Goal: Communication & Community: Answer question/provide support

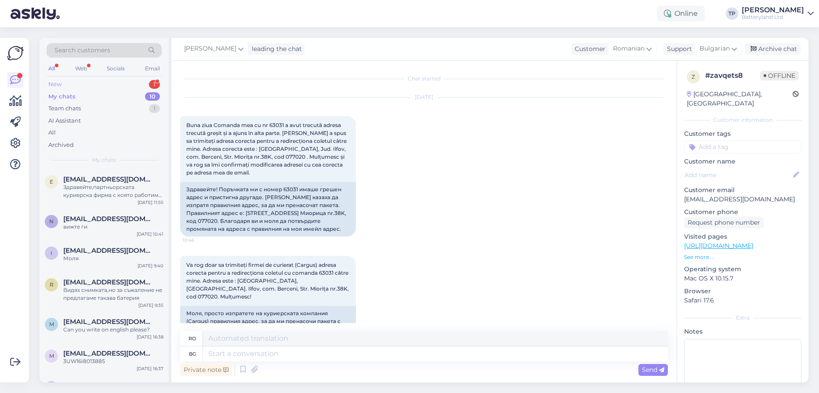
click at [134, 82] on div "New 1" at bounding box center [104, 84] width 115 height 12
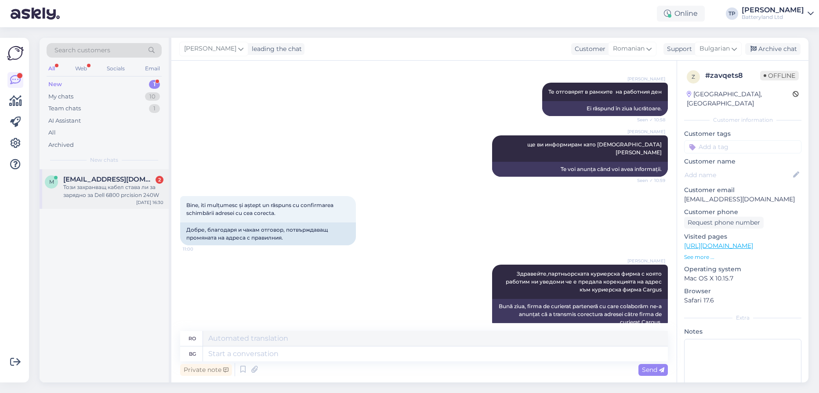
drag, startPoint x: 122, startPoint y: 187, endPoint x: 122, endPoint y: 192, distance: 5.3
click at [122, 190] on div "m [EMAIL_ADDRESS][DOMAIN_NAME] 2 Този захранващ кабел става ли за зарядно за De…" at bounding box center [104, 189] width 129 height 40
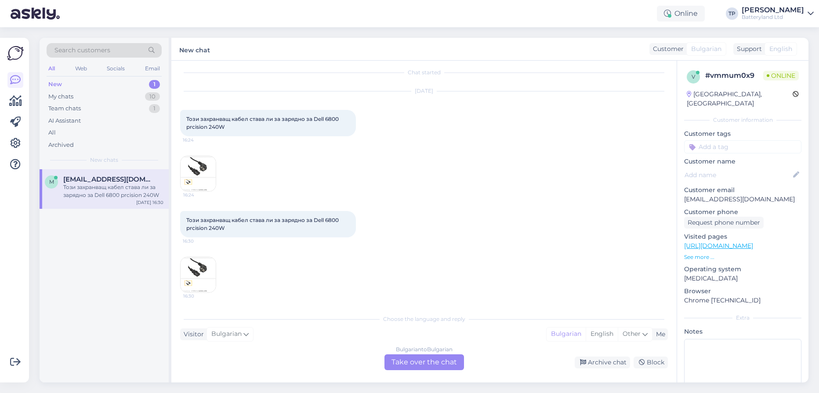
click at [199, 170] on img at bounding box center [198, 173] width 35 height 35
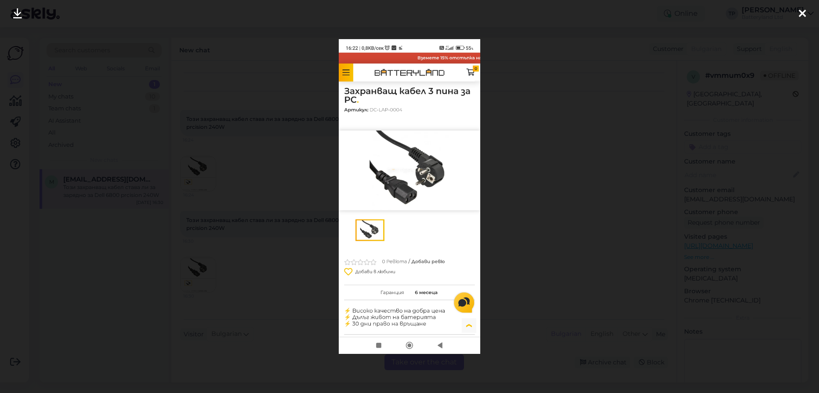
drag, startPoint x: 804, startPoint y: 10, endPoint x: 450, endPoint y: 387, distance: 517.0
click at [794, 15] on div at bounding box center [803, 14] width 18 height 28
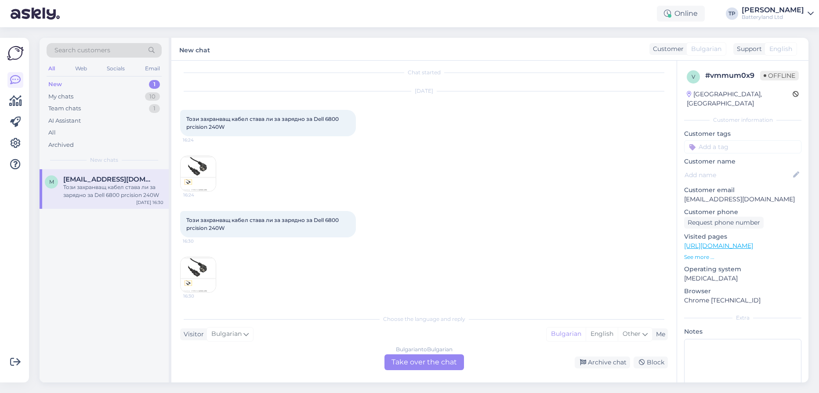
click at [435, 363] on div "Bulgarian to Bulgarian Take over the chat" at bounding box center [424, 362] width 80 height 16
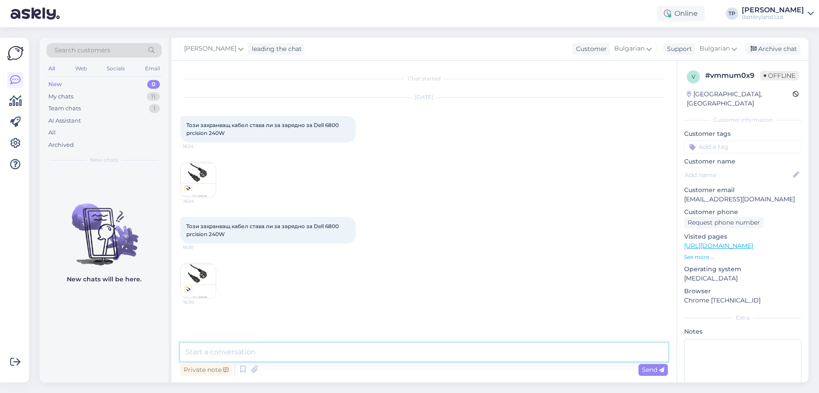
click at [317, 352] on textarea at bounding box center [424, 352] width 488 height 18
type textarea "Z"
type textarea "Здравейте,ако буксите съвпадат"
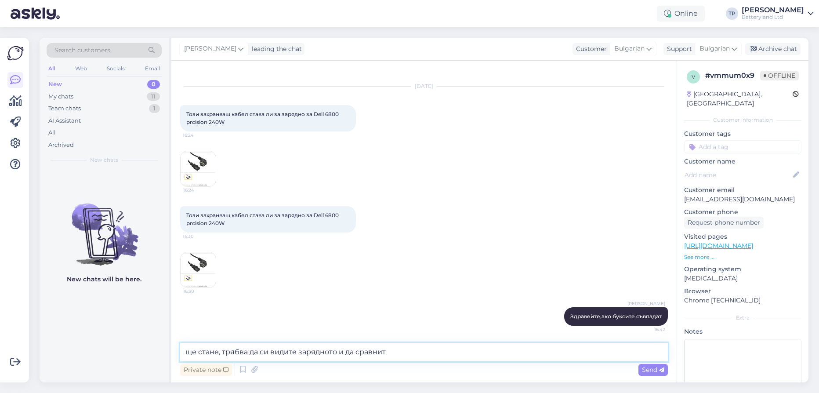
type textarea "ще стане, трябва да си видите зарядното и да сравните"
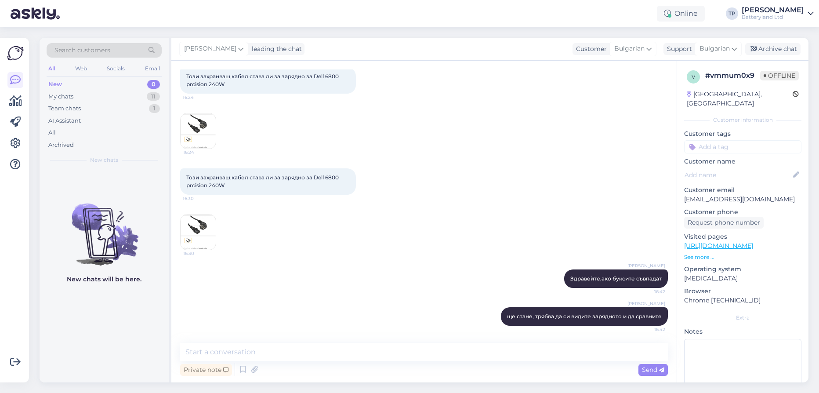
click at [197, 229] on img at bounding box center [198, 231] width 35 height 35
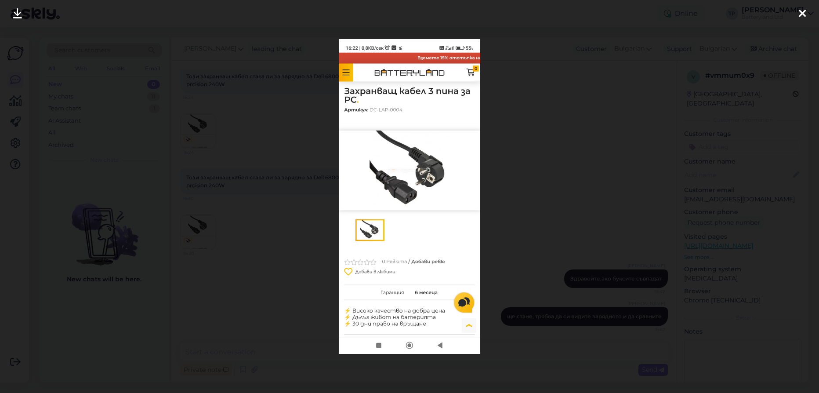
click at [802, 15] on icon at bounding box center [802, 13] width 7 height 11
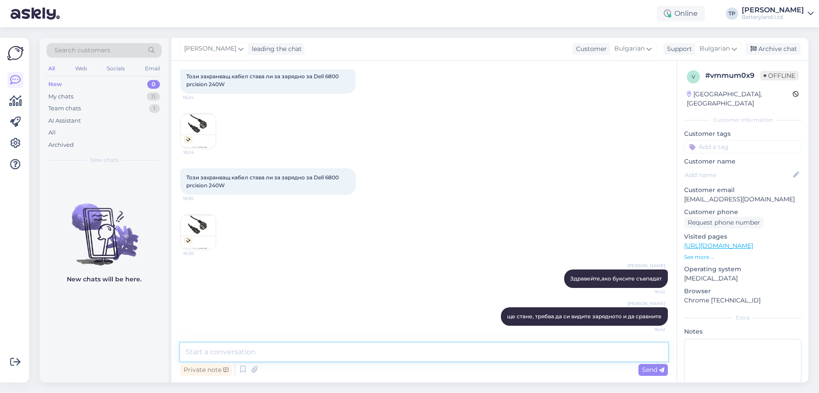
click at [332, 351] on textarea at bounding box center [424, 352] width 488 height 18
type textarea "или пратете снимка"
click at [198, 228] on img at bounding box center [198, 231] width 35 height 35
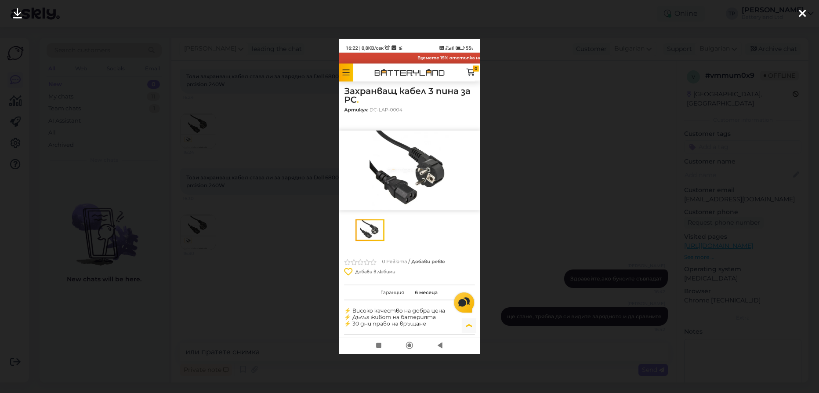
click at [802, 14] on icon at bounding box center [802, 13] width 7 height 11
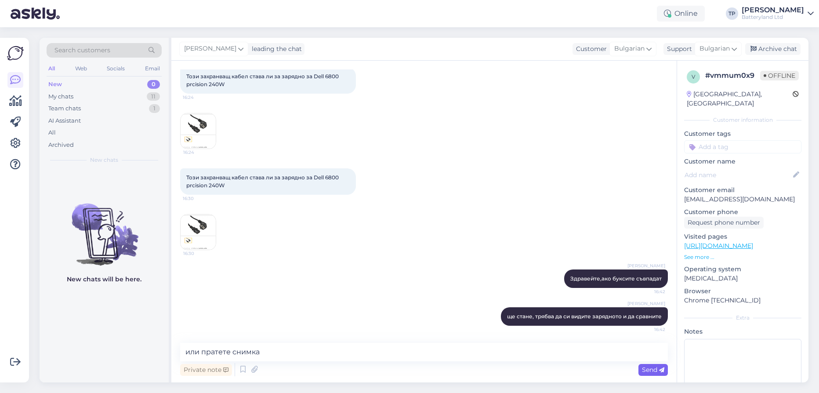
click at [648, 371] on span "Send" at bounding box center [653, 370] width 22 height 8
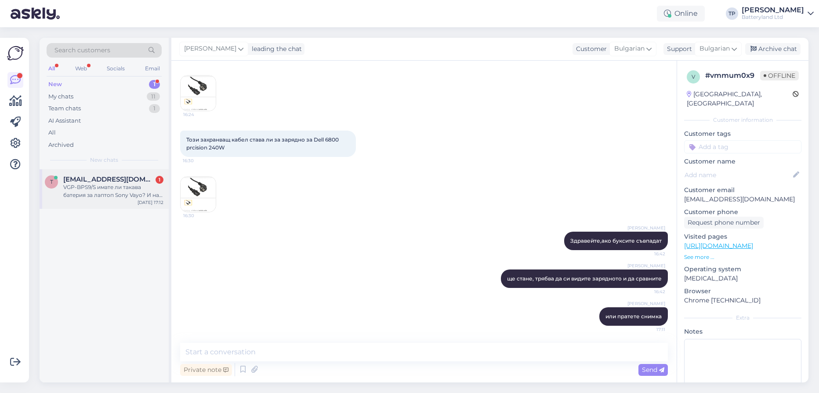
click at [105, 178] on span "[EMAIL_ADDRESS][DOMAIN_NAME]" at bounding box center [108, 179] width 91 height 8
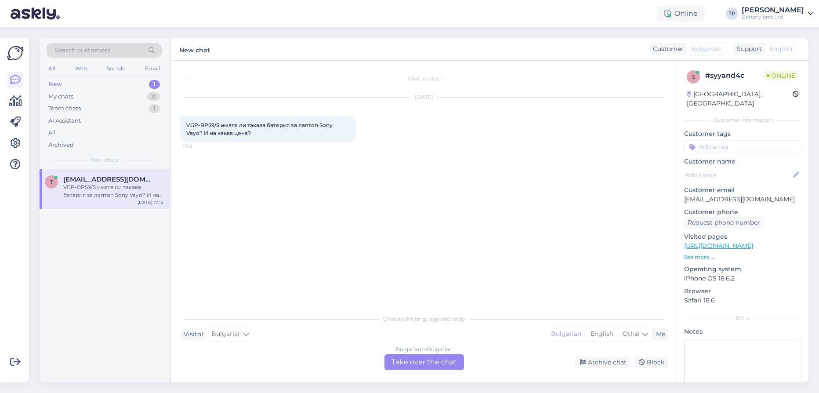
scroll to position [0, 0]
click at [413, 360] on div "Bulgarian to Bulgarian Take over the chat" at bounding box center [424, 362] width 80 height 16
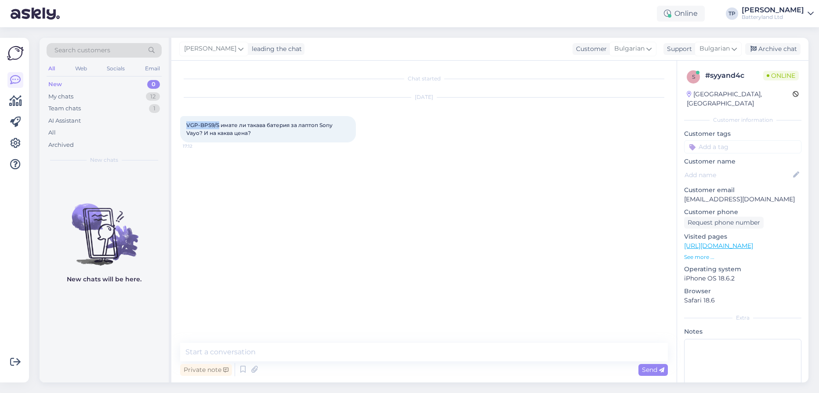
drag, startPoint x: 186, startPoint y: 124, endPoint x: 219, endPoint y: 124, distance: 32.5
click at [219, 124] on span "VGP-BPS9/S имате ли такава батерия за лаптоп Sony Vayo? И на каква цена?" at bounding box center [260, 129] width 148 height 15
copy span "VGP-BPS9/S"
click at [295, 355] on textarea at bounding box center [424, 352] width 488 height 18
paste textarea "[URL][DOMAIN_NAME]"
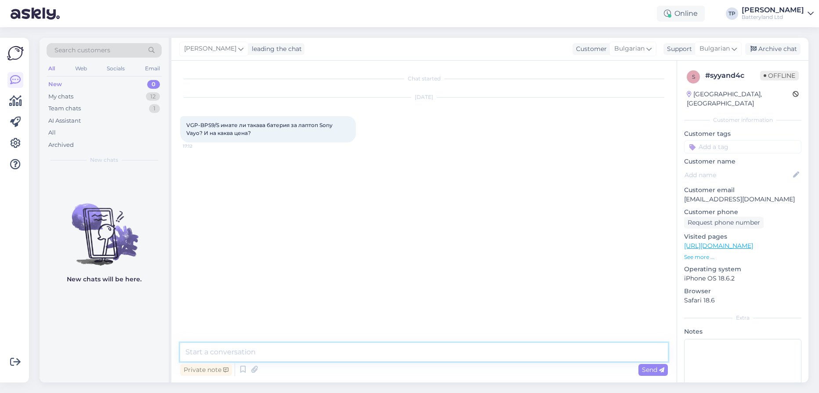
type textarea "[URL][DOMAIN_NAME]"
type textarea "за съжаление не"
